Goal: Task Accomplishment & Management: Use online tool/utility

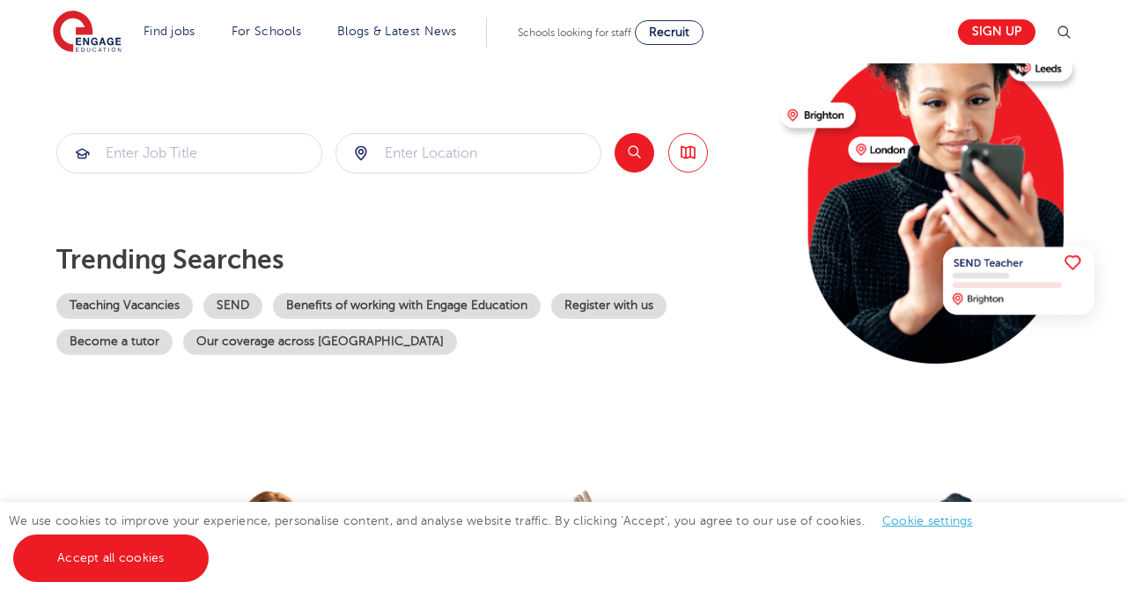
scroll to position [206, 0]
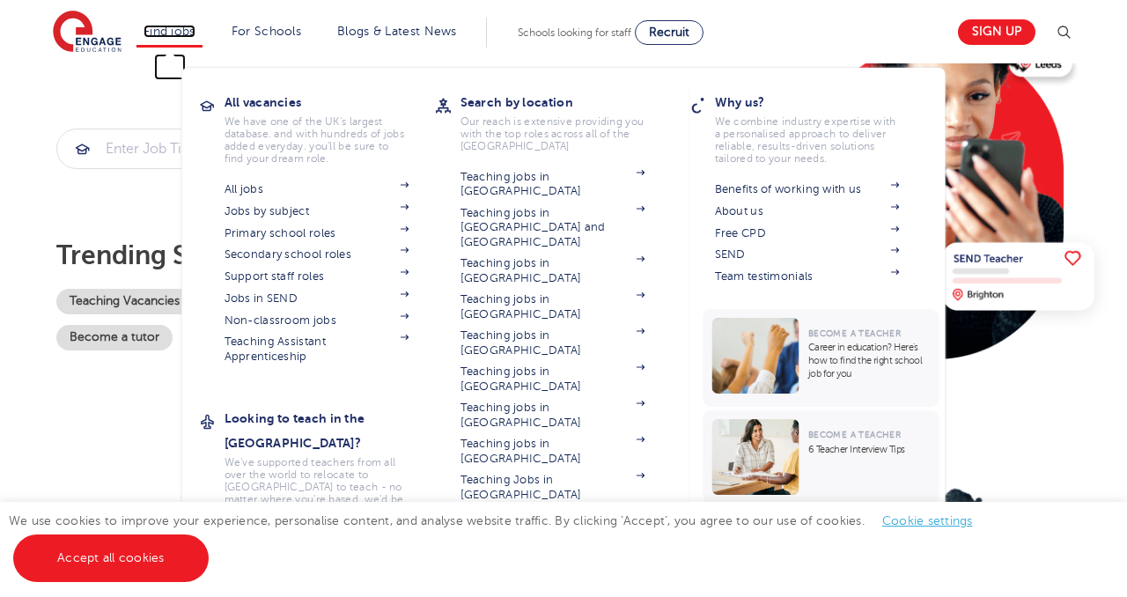
click at [195, 33] on link "Find jobs" at bounding box center [170, 31] width 52 height 13
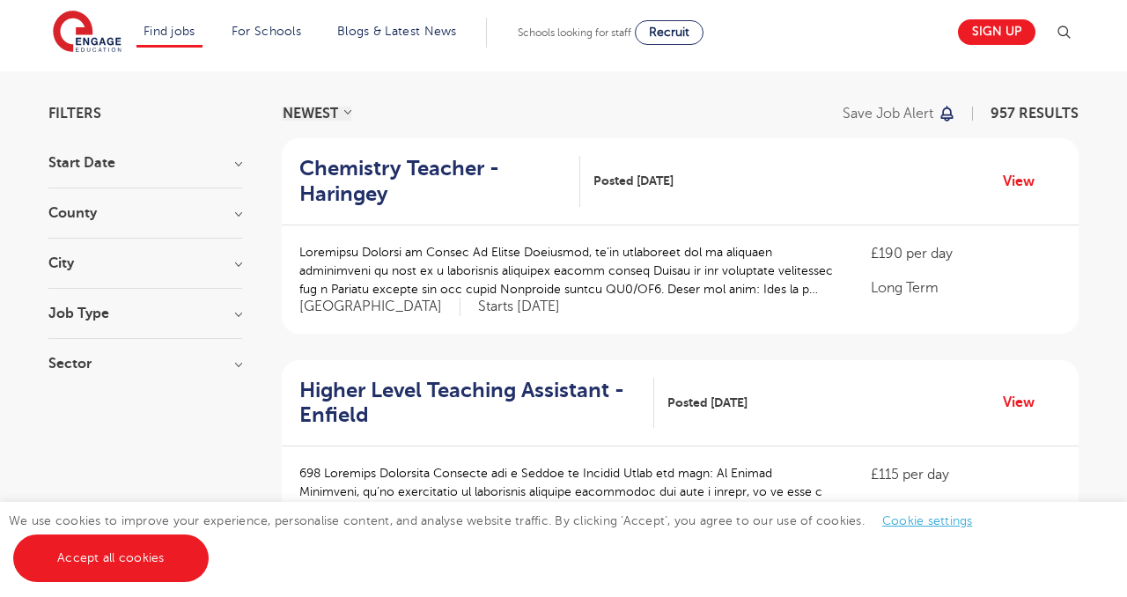
scroll to position [105, 0]
click at [108, 255] on h3 "City" at bounding box center [145, 262] width 194 height 14
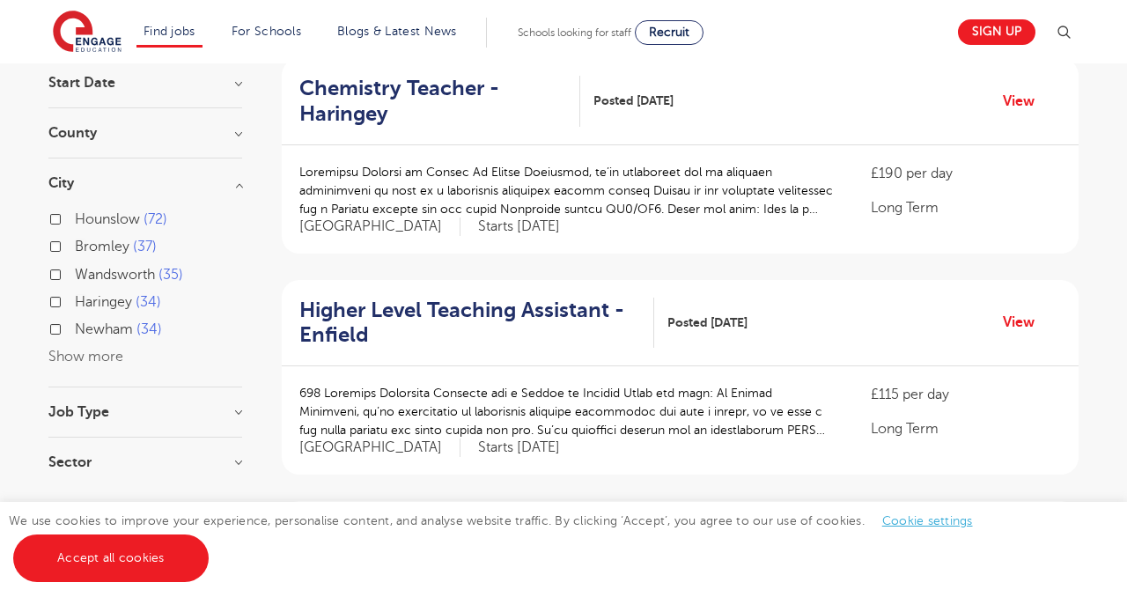
scroll to position [145, 0]
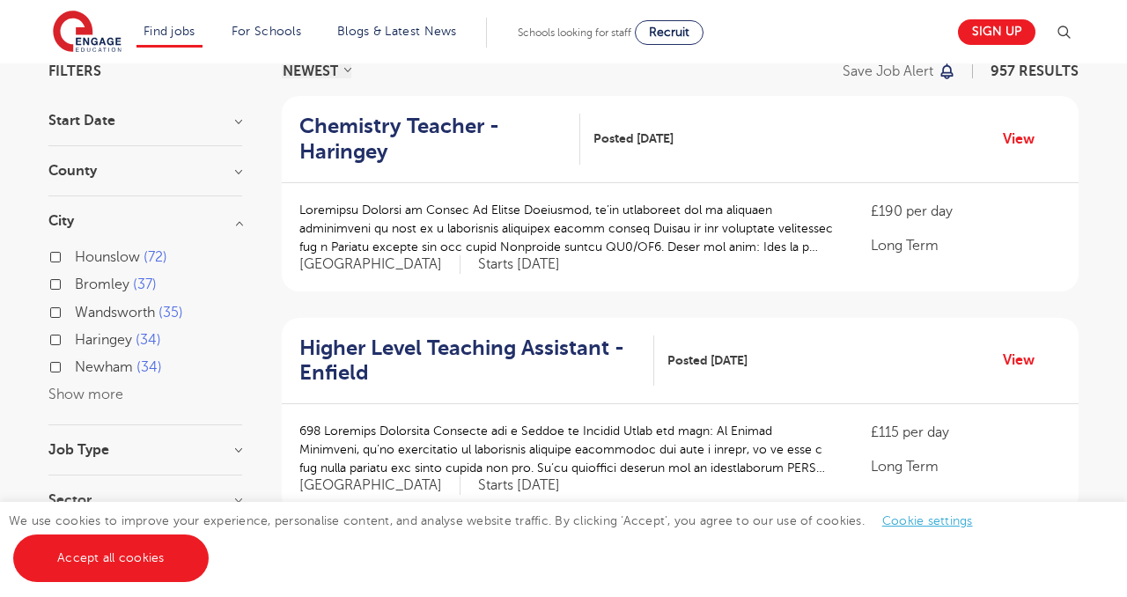
click at [151, 231] on div "Hounslow 72 Bromley 37 [GEOGRAPHIC_DATA] 35 Haringey 34 Newham 34 Show more" at bounding box center [145, 317] width 194 height 179
click at [145, 222] on h3 "City" at bounding box center [145, 221] width 194 height 14
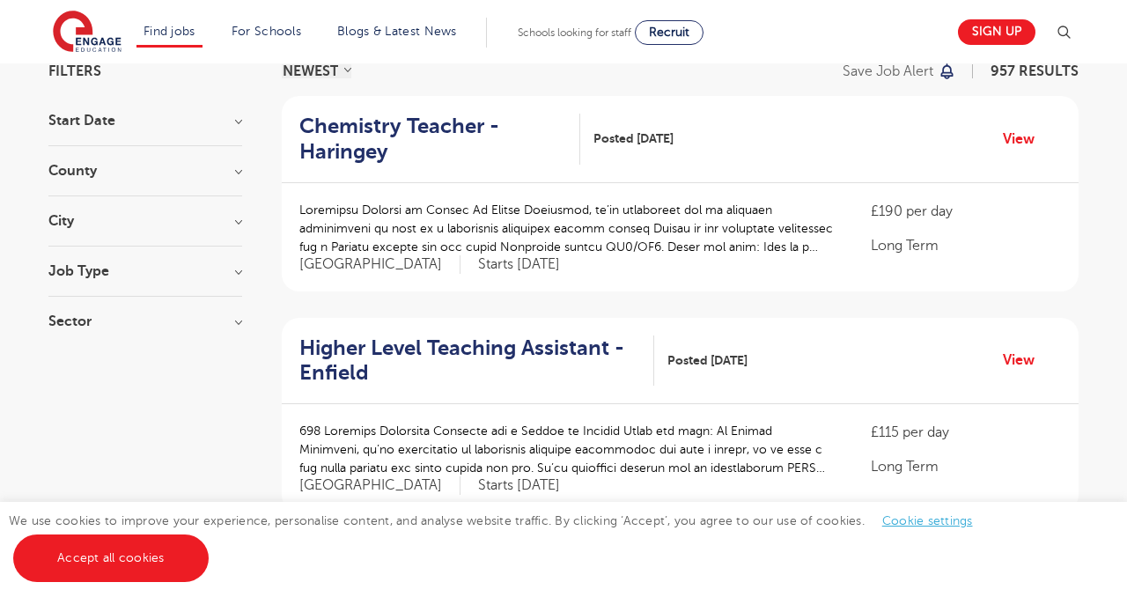
click at [178, 321] on h3 "Sector" at bounding box center [145, 321] width 194 height 14
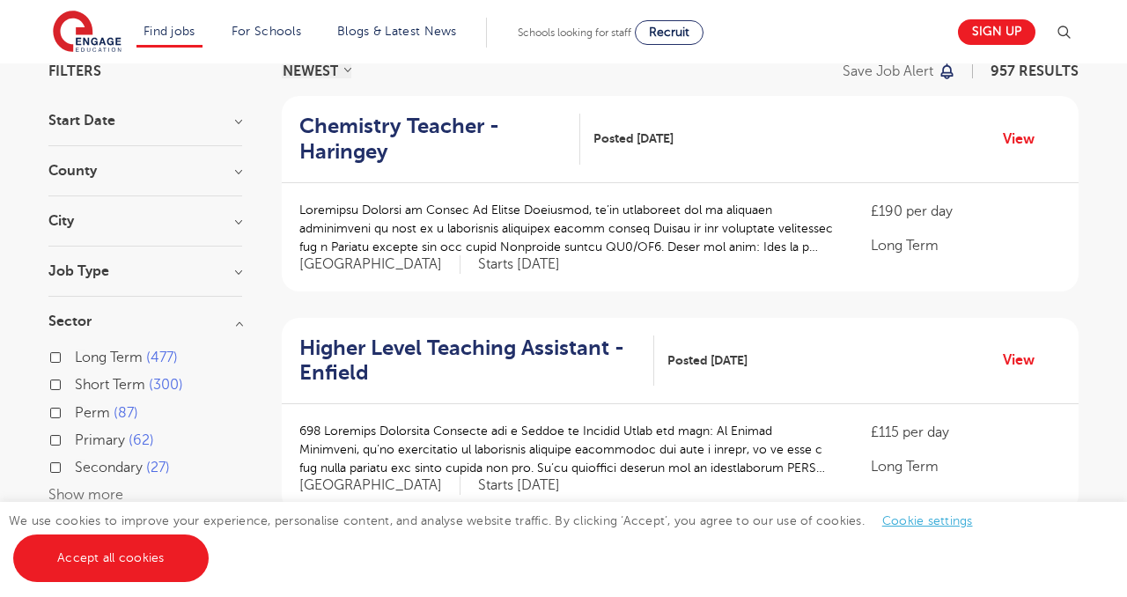
click at [122, 380] on span "Short Term" at bounding box center [110, 385] width 70 height 16
click at [86, 380] on input "Short Term 300" at bounding box center [80, 382] width 11 height 11
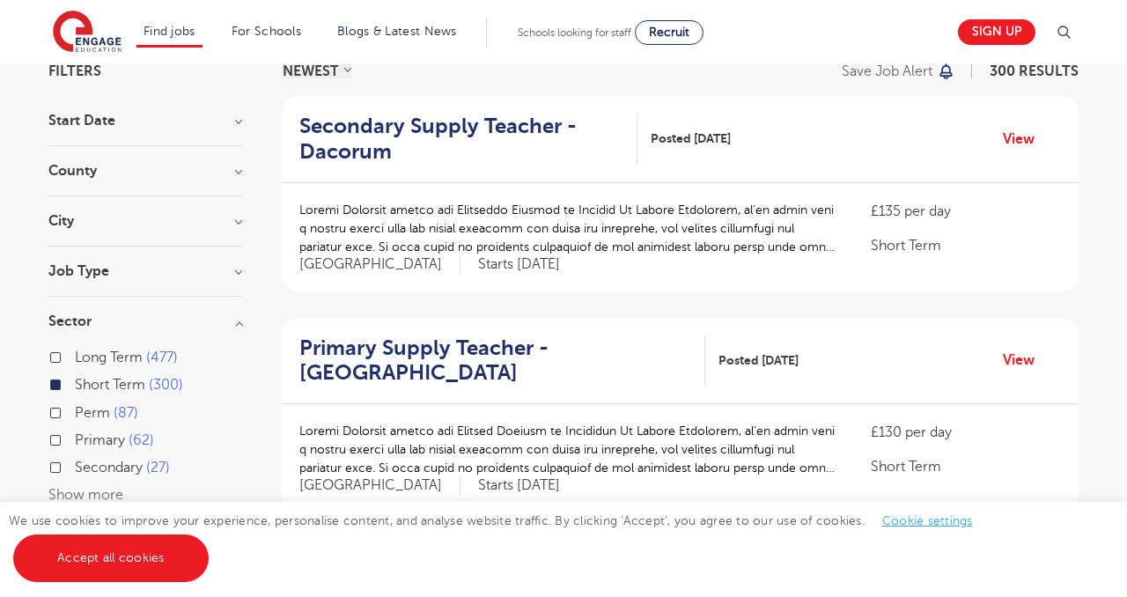
click at [122, 380] on span "Short Term" at bounding box center [110, 385] width 70 height 16
click at [86, 380] on input "Short Term 300" at bounding box center [80, 382] width 11 height 11
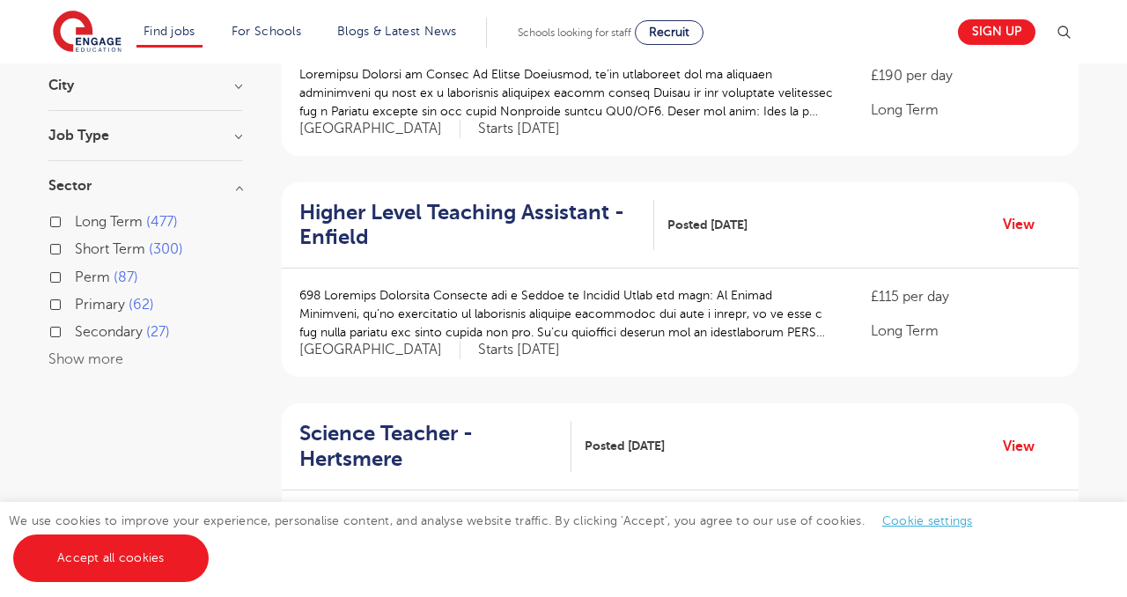
scroll to position [284, 0]
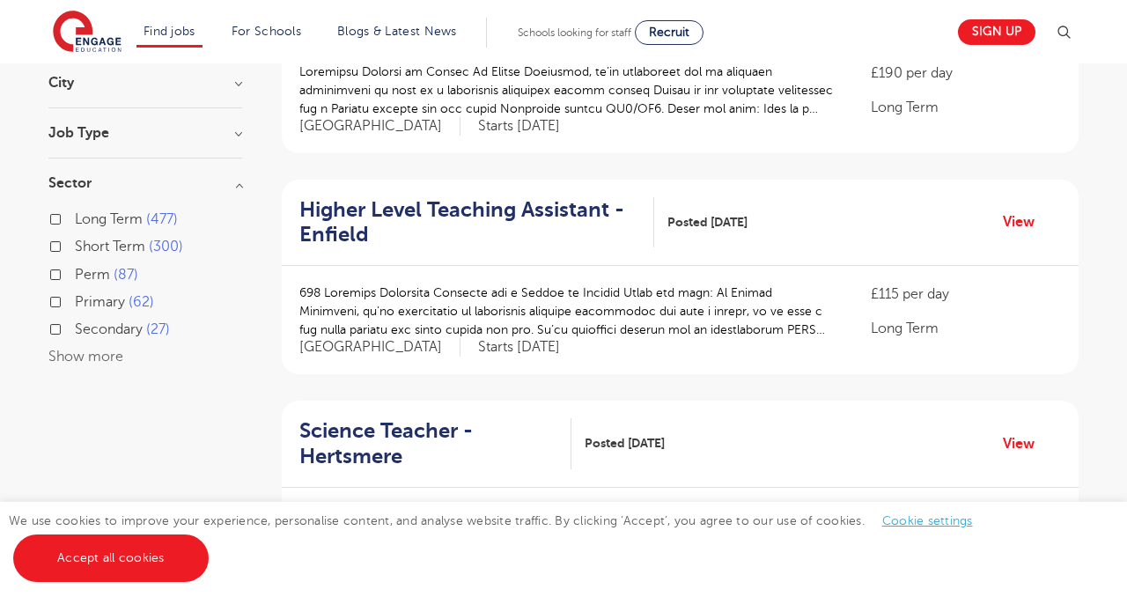
click at [83, 358] on button "Show more" at bounding box center [85, 357] width 75 height 16
click at [63, 242] on div "Short Term 300" at bounding box center [145, 248] width 194 height 27
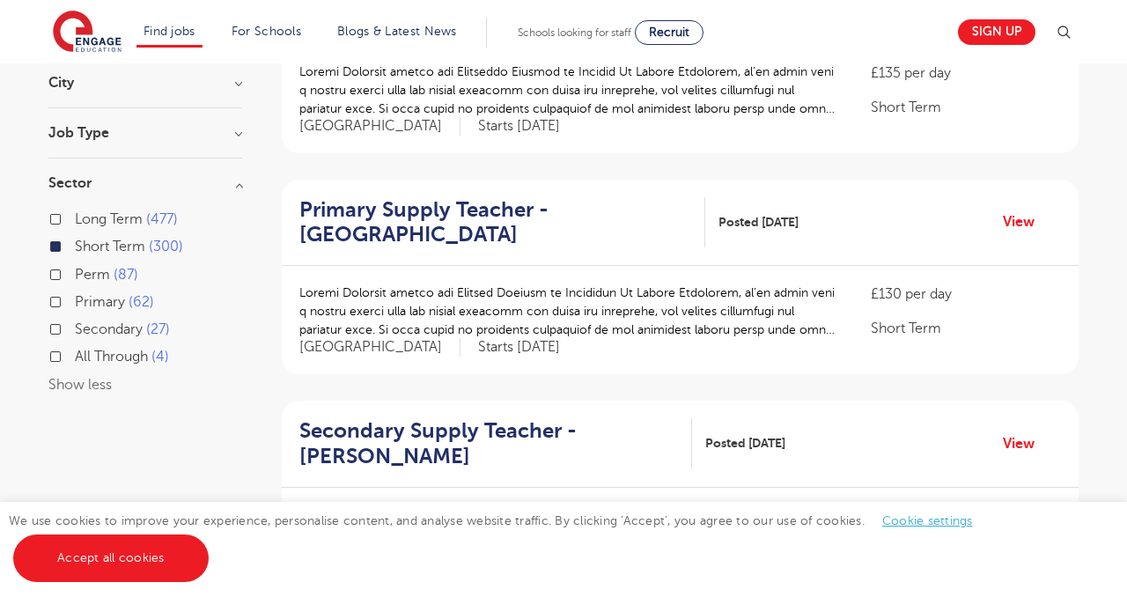
click at [107, 140] on h3 "Job Type" at bounding box center [145, 133] width 194 height 14
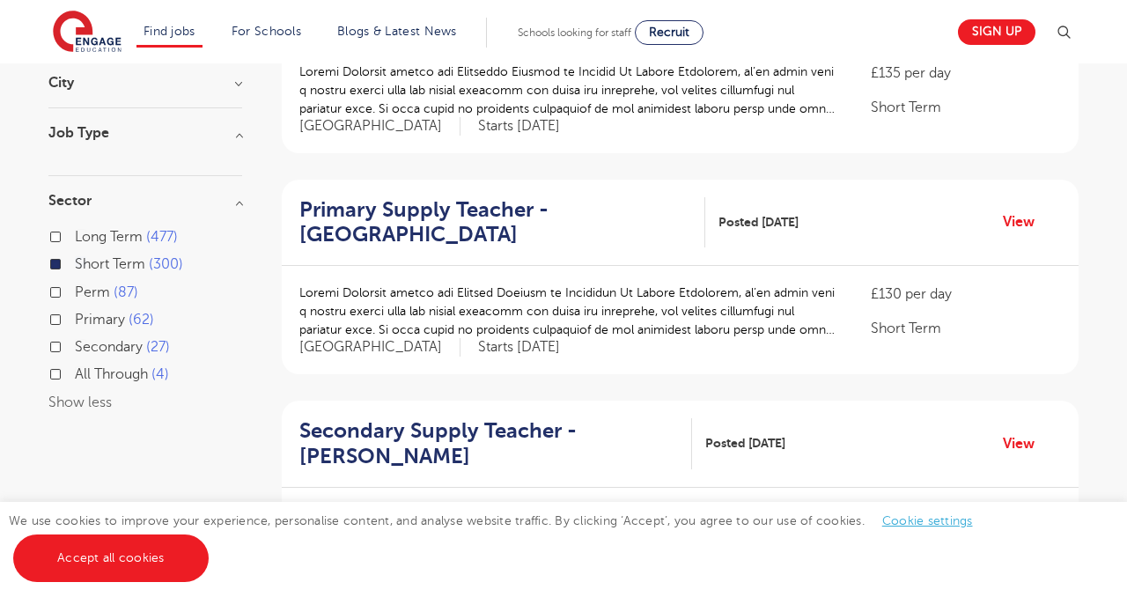
click at [123, 128] on h3 "Job Type" at bounding box center [145, 133] width 194 height 14
